Goal: Task Accomplishment & Management: Manage account settings

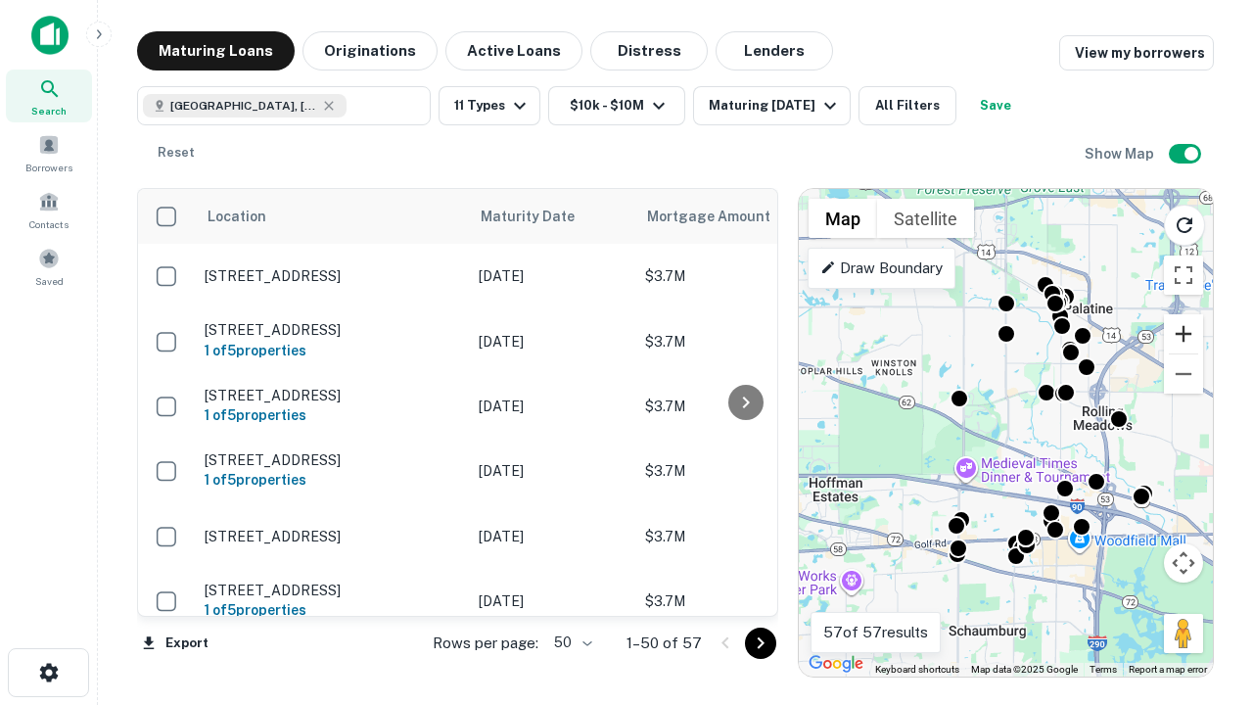
click at [1184, 334] on button "Zoom in" at bounding box center [1183, 333] width 39 height 39
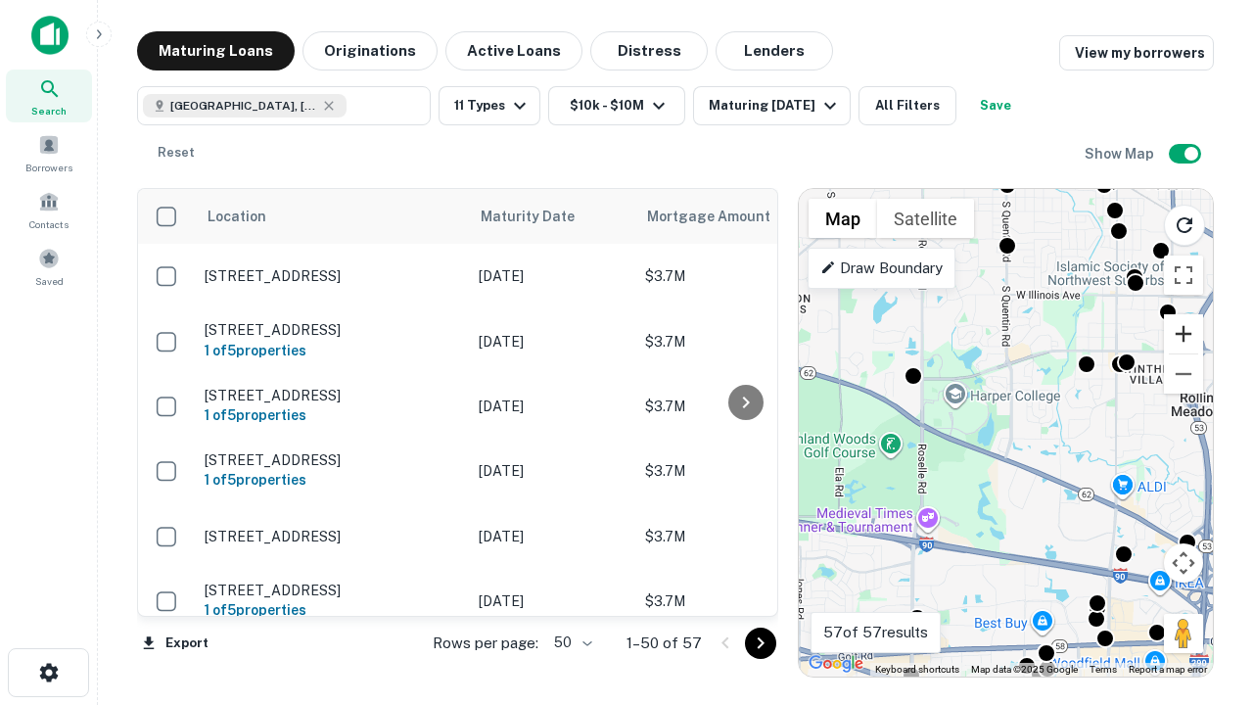
click at [1184, 334] on button "Zoom in" at bounding box center [1183, 333] width 39 height 39
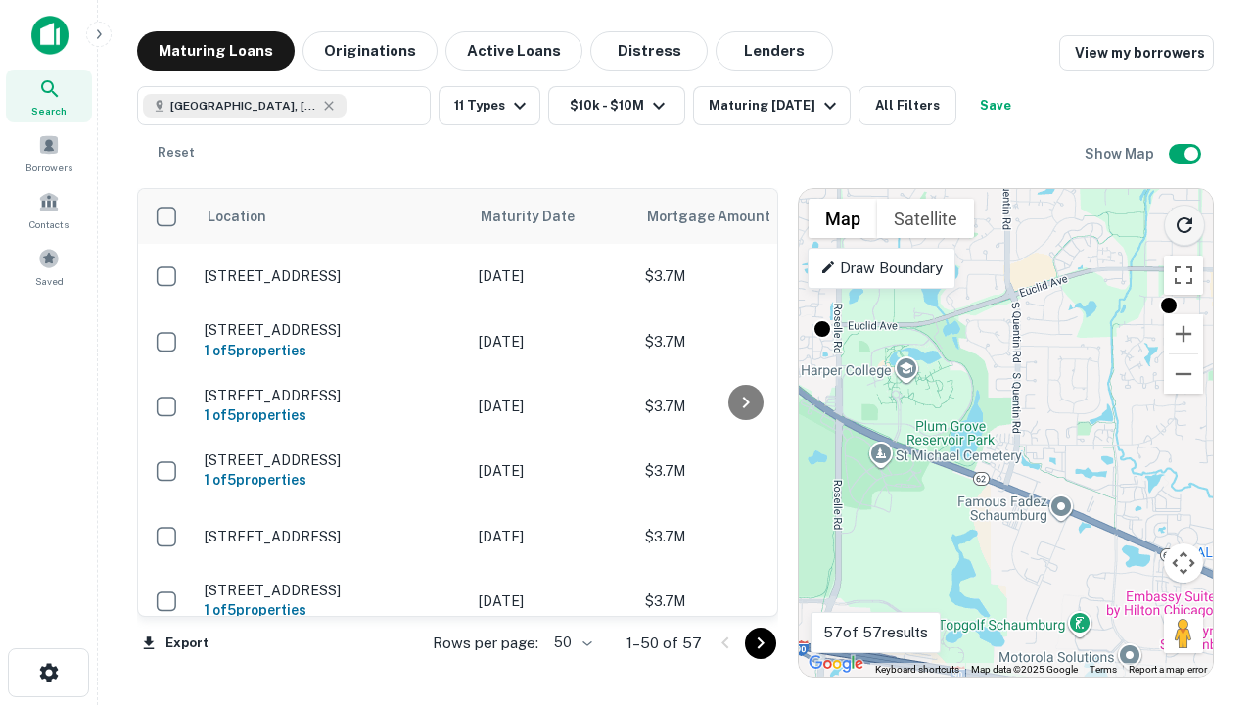
click at [1185, 221] on icon "Reload search area" at bounding box center [1184, 224] width 23 height 23
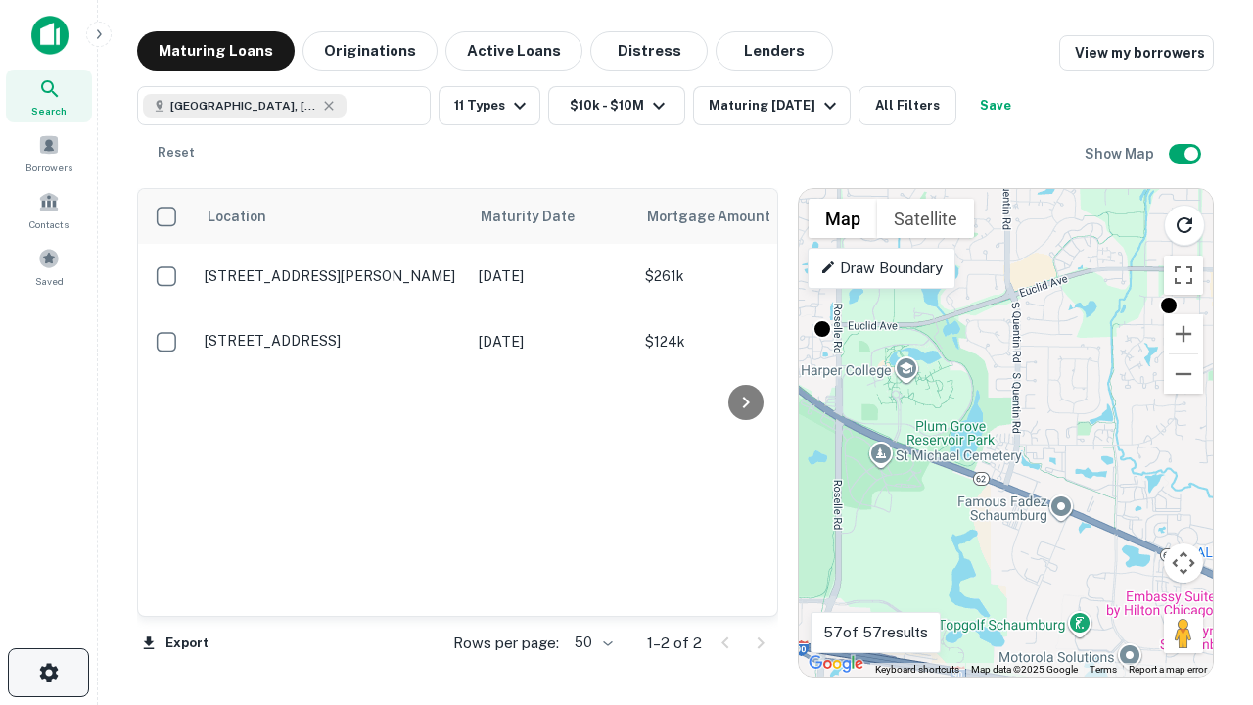
click at [48, 673] on icon "button" at bounding box center [48, 672] width 23 height 23
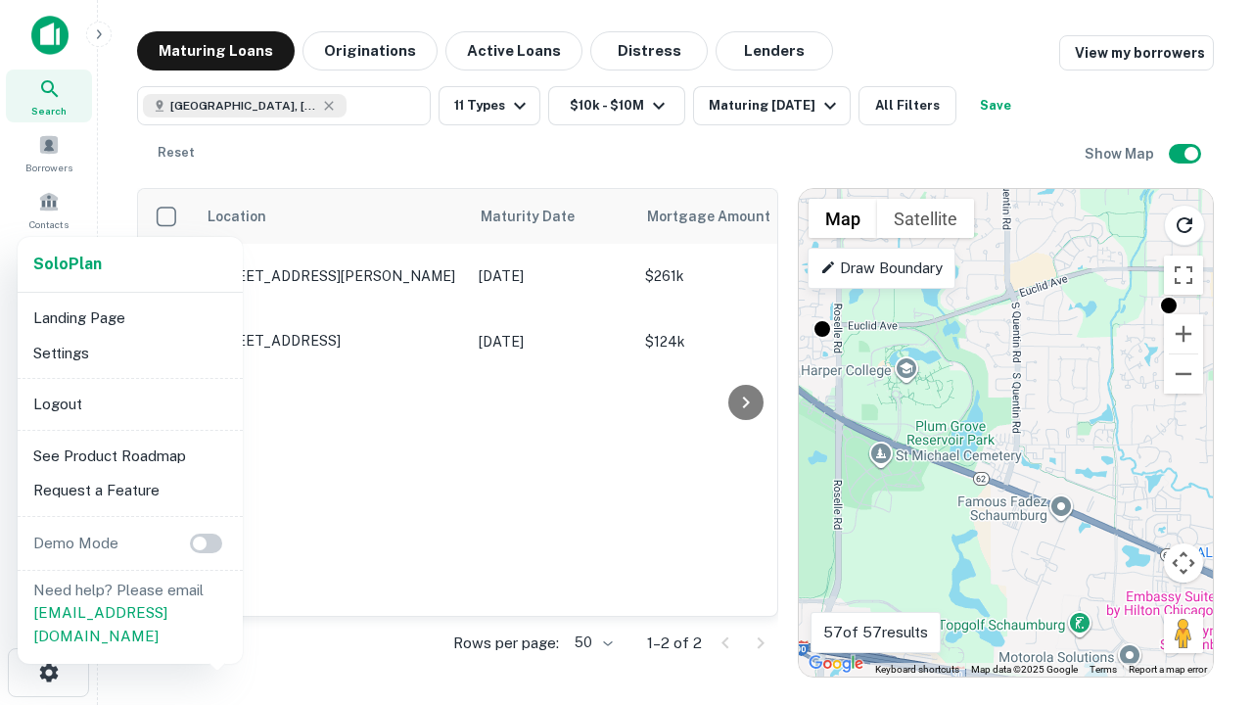
click at [129, 403] on li "Logout" at bounding box center [130, 404] width 210 height 35
